Goal: Task Accomplishment & Management: Manage account settings

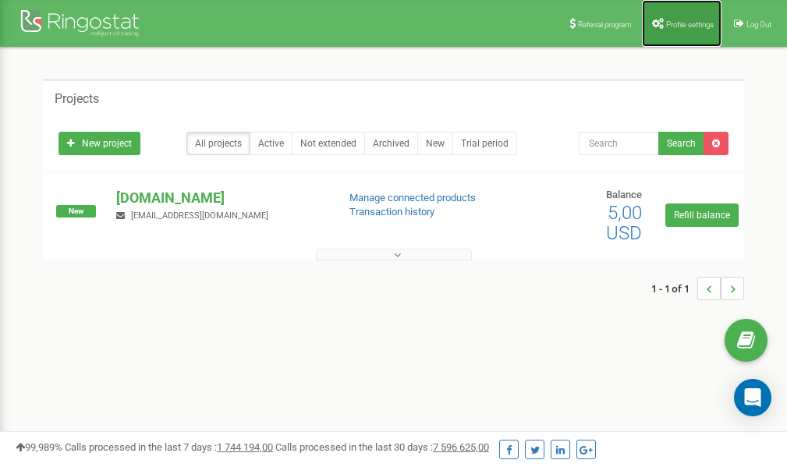
click at [689, 26] on span "Profile settings" at bounding box center [690, 24] width 48 height 9
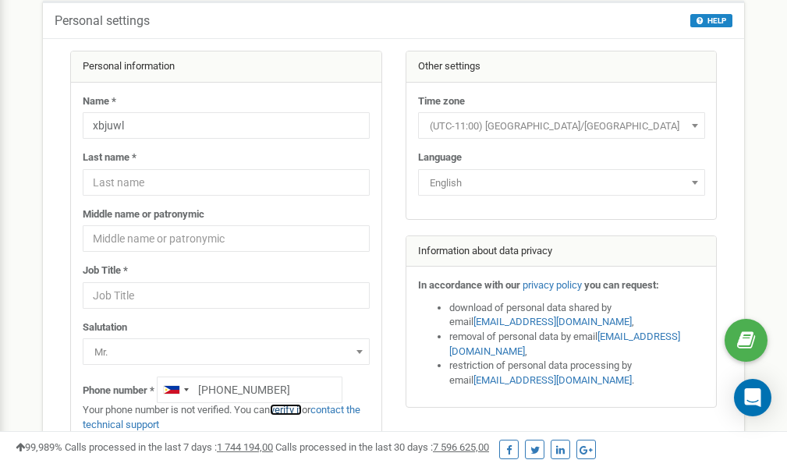
click at [297, 410] on link "verify it" at bounding box center [286, 410] width 32 height 12
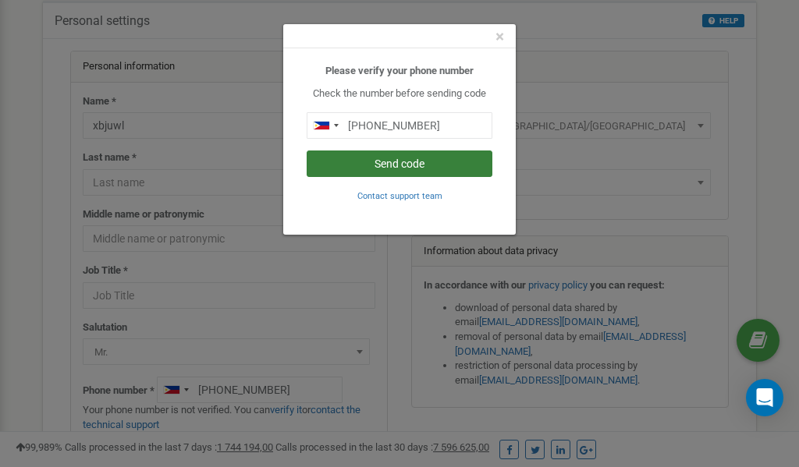
click at [369, 165] on button "Send code" at bounding box center [400, 164] width 186 height 27
